Goal: Information Seeking & Learning: Learn about a topic

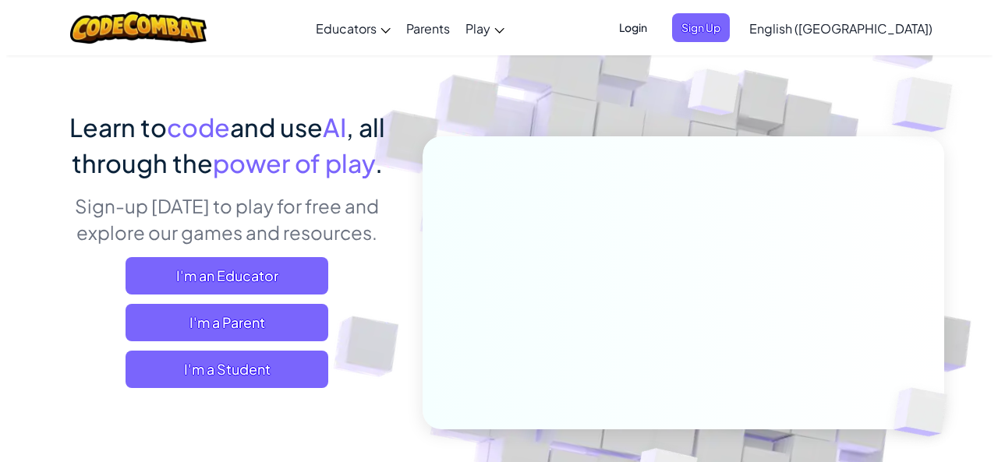
scroll to position [156, 0]
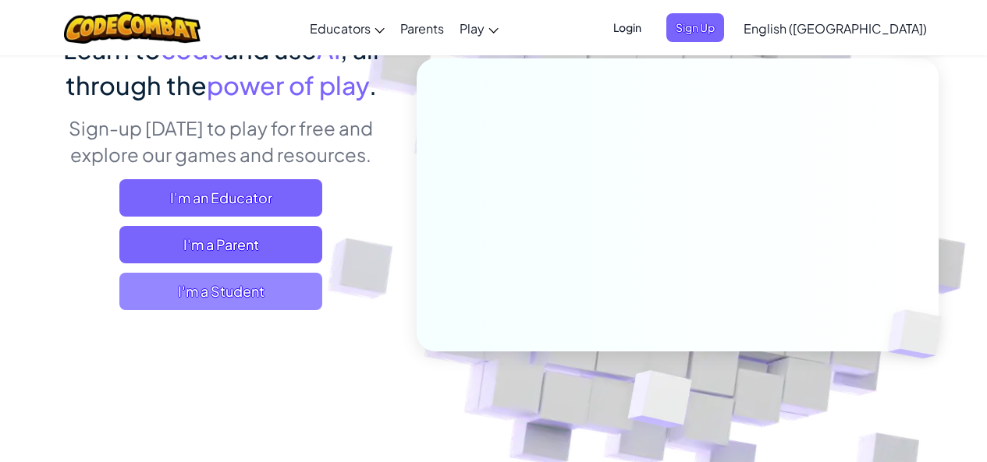
click at [311, 296] on span "I'm a Student" at bounding box center [220, 291] width 203 height 37
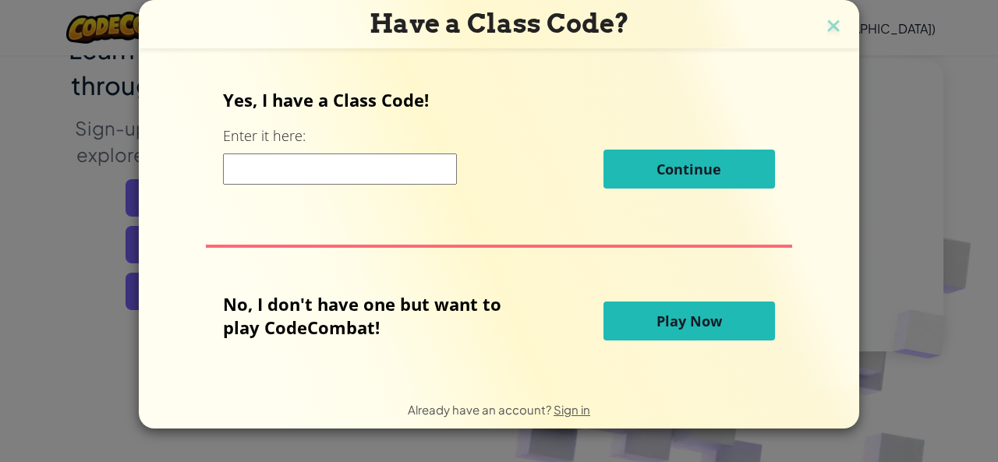
click at [745, 325] on button "Play Now" at bounding box center [690, 321] width 172 height 39
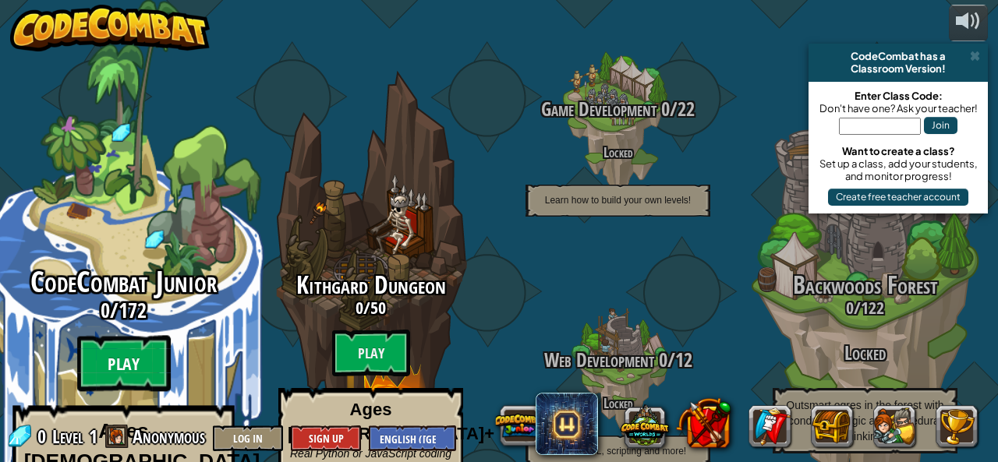
click at [136, 340] on btn "Play" at bounding box center [124, 364] width 94 height 56
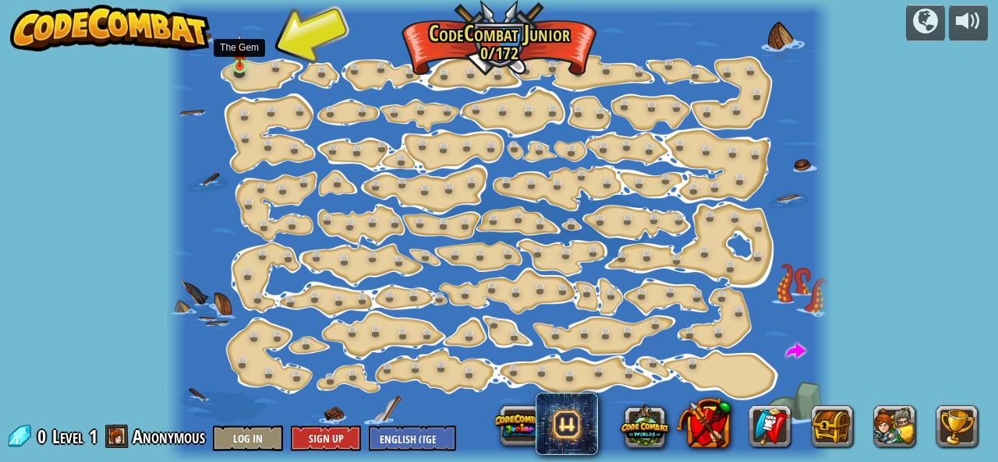
click at [239, 67] on img at bounding box center [239, 51] width 15 height 34
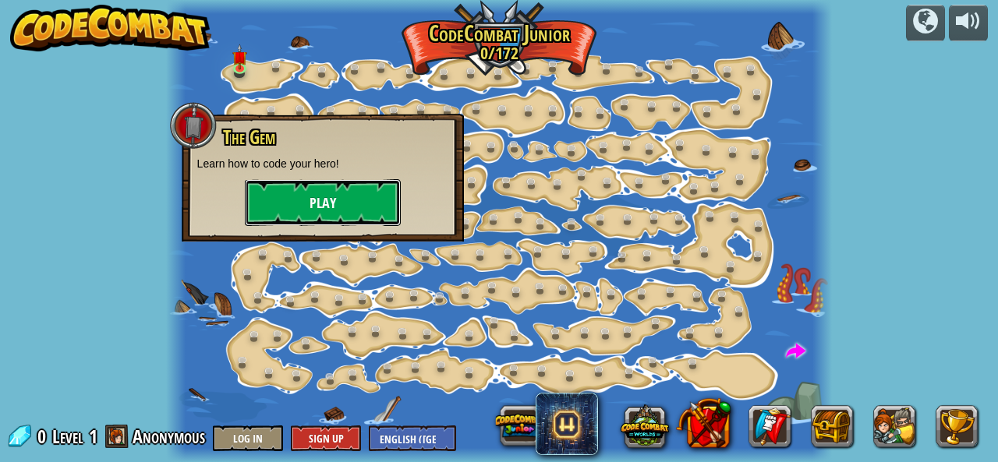
click at [333, 206] on button "Play" at bounding box center [323, 202] width 156 height 47
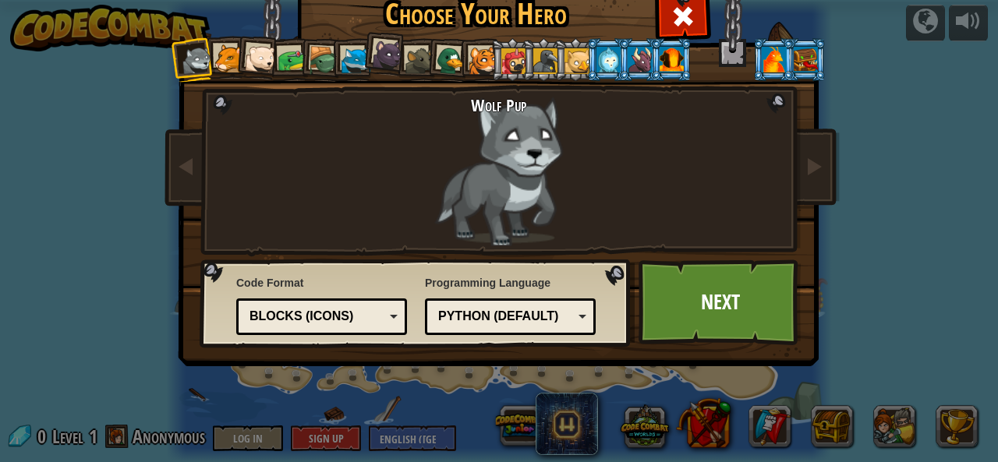
click at [546, 318] on div "Python (Default)" at bounding box center [505, 317] width 135 height 18
click at [561, 280] on div "Programming Language Python (Default) JavaScript Lua C++ Java (Experimental) Py…" at bounding box center [510, 305] width 171 height 68
click at [382, 316] on div "Blocks (Icons)" at bounding box center [321, 317] width 151 height 24
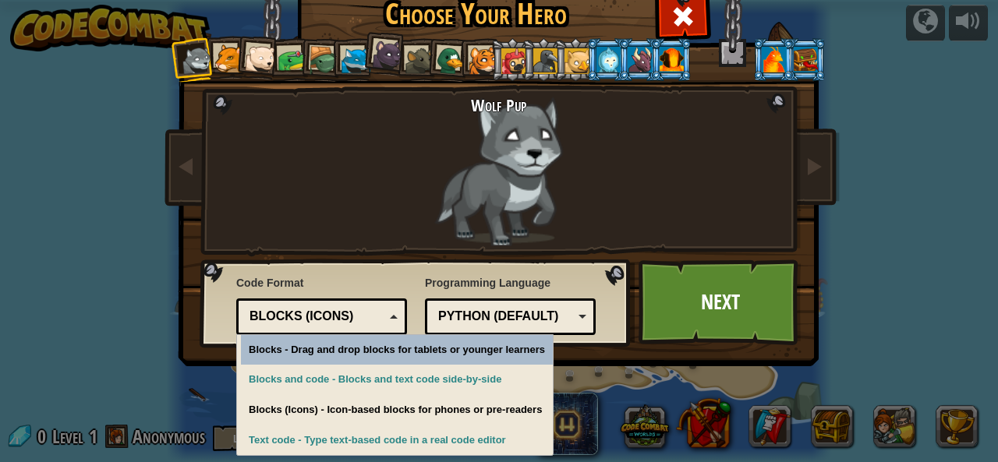
click at [575, 284] on span "Programming Language" at bounding box center [510, 283] width 171 height 16
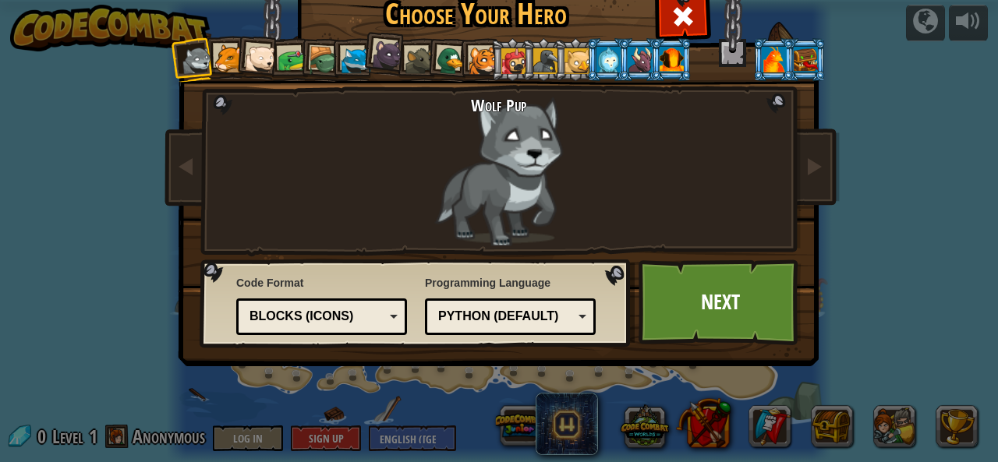
click at [525, 175] on div "Wolf Pup" at bounding box center [499, 171] width 409 height 151
click at [228, 61] on div at bounding box center [228, 58] width 29 height 29
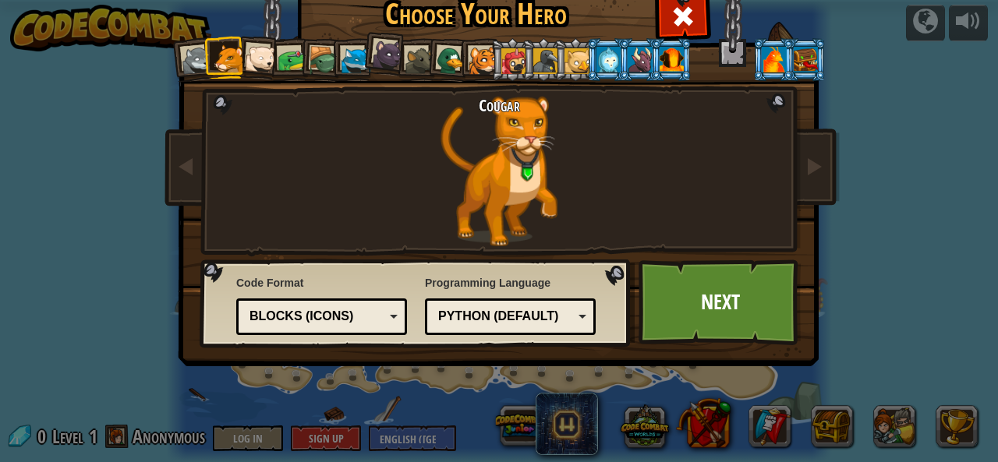
click at [309, 63] on div at bounding box center [324, 61] width 30 height 30
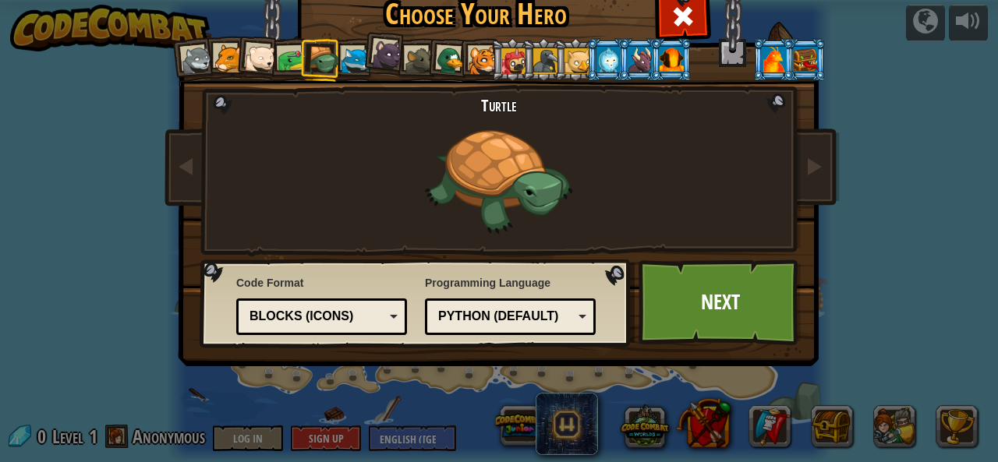
click at [285, 60] on div at bounding box center [292, 60] width 29 height 29
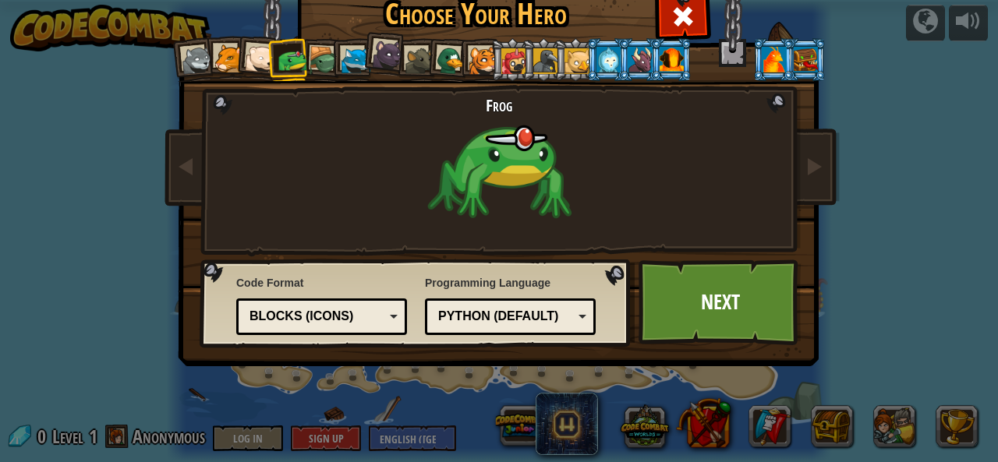
click at [254, 58] on div at bounding box center [260, 59] width 31 height 31
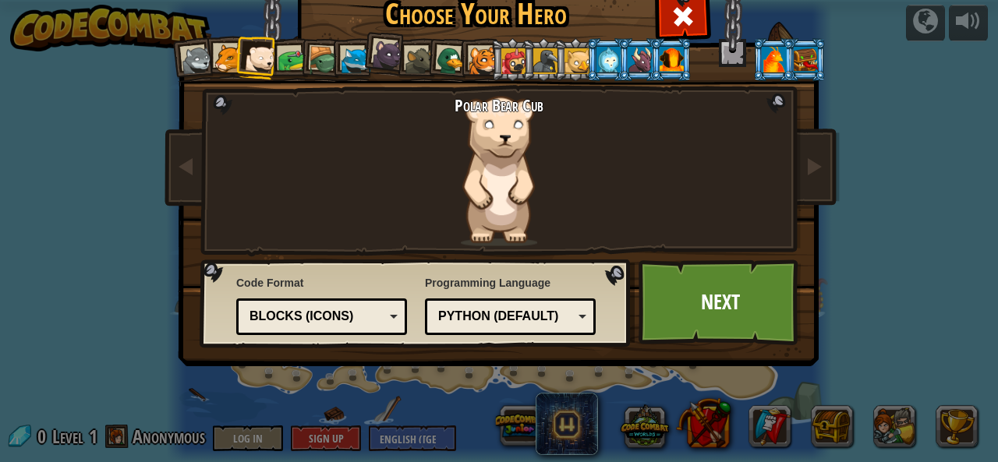
click at [445, 56] on div at bounding box center [451, 61] width 30 height 30
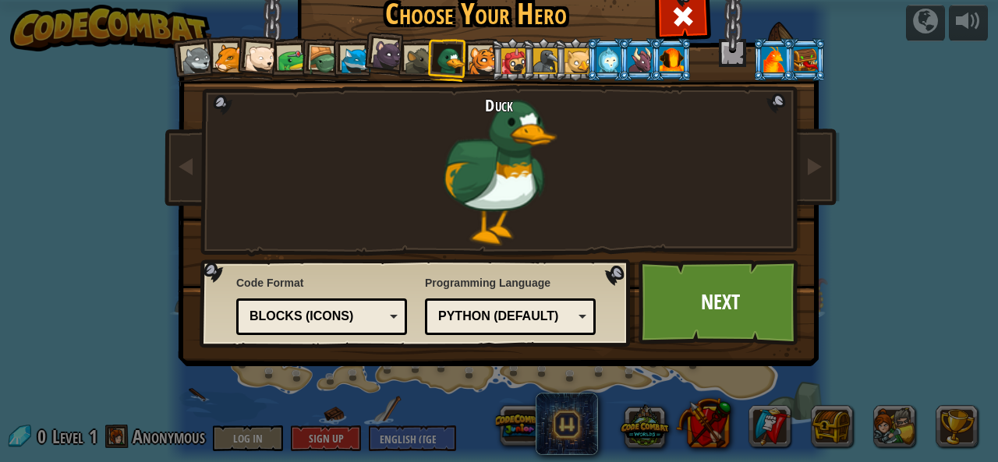
click at [670, 62] on div at bounding box center [672, 59] width 24 height 25
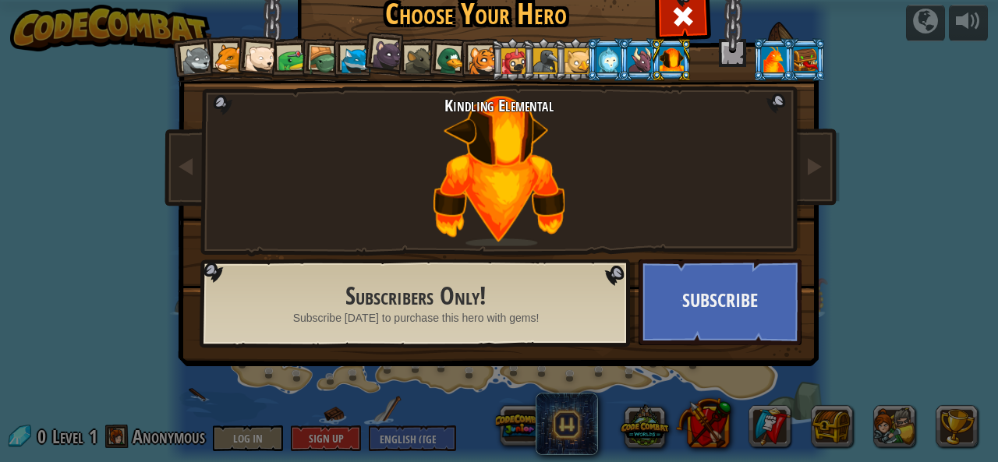
click at [629, 66] on div at bounding box center [640, 59] width 24 height 25
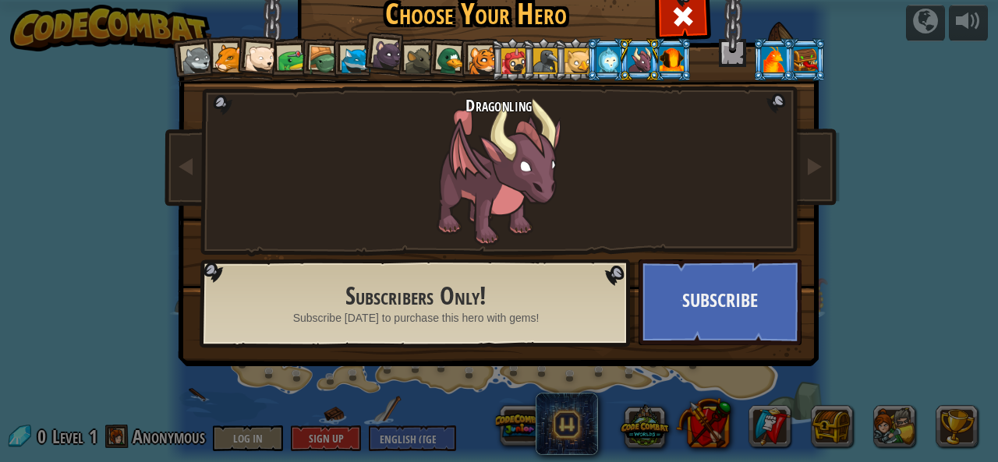
click at [512, 69] on div at bounding box center [513, 60] width 25 height 25
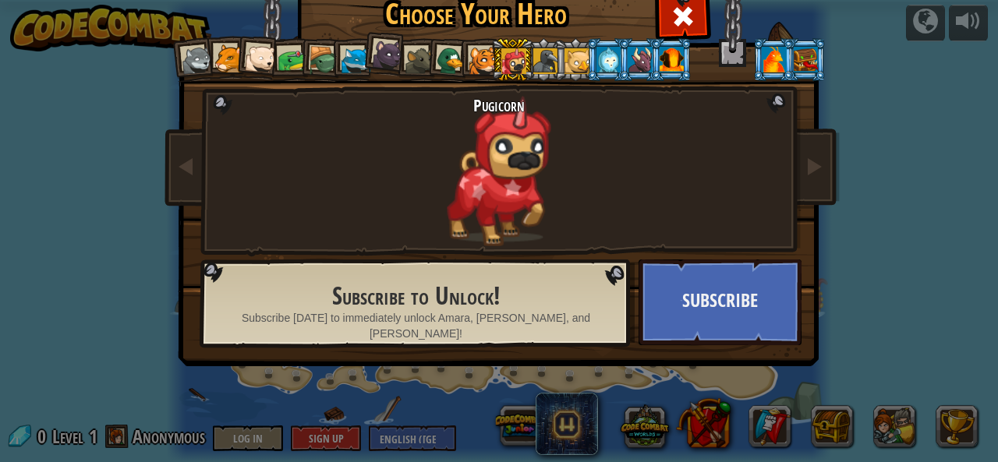
click at [469, 72] on div at bounding box center [483, 61] width 29 height 29
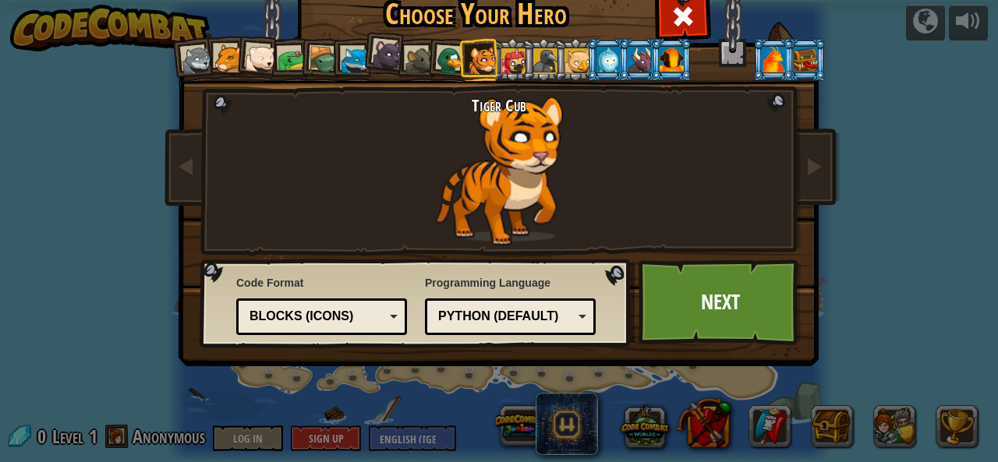
click at [452, 68] on div at bounding box center [451, 61] width 30 height 30
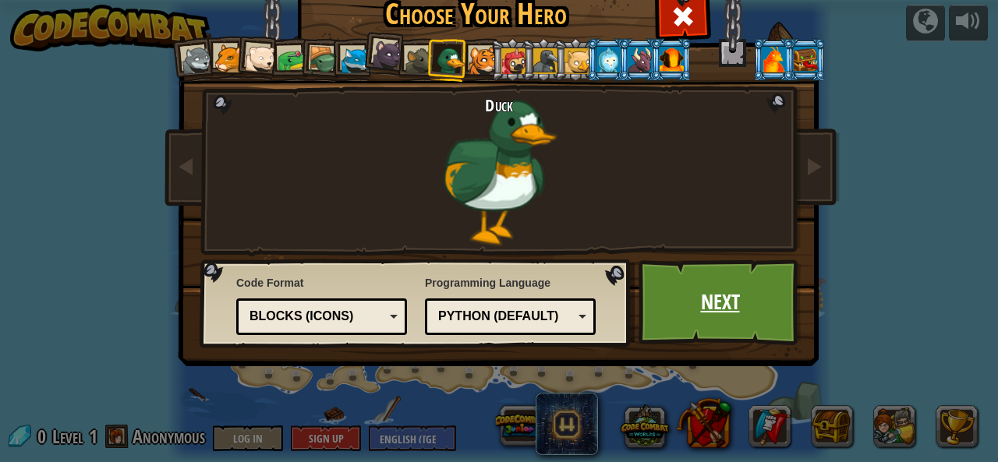
click at [760, 302] on link "Next" at bounding box center [720, 303] width 163 height 86
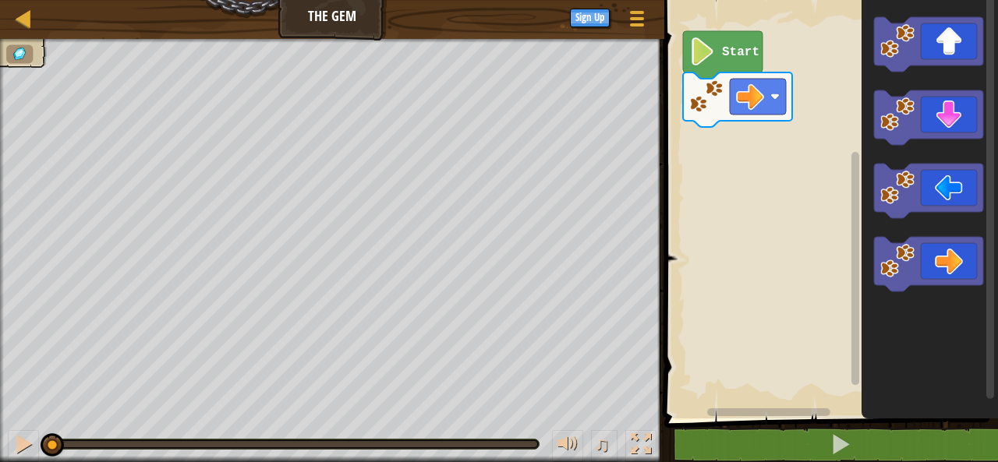
drag, startPoint x: 48, startPoint y: 445, endPoint x: 0, endPoint y: 409, distance: 59.7
click at [0, 409] on div "♫ Duck" at bounding box center [499, 250] width 998 height 423
